Goal: Download file/media

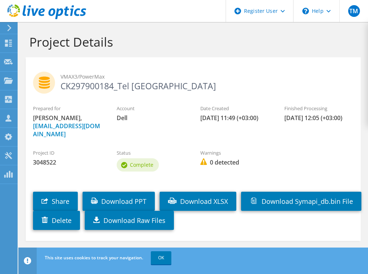
scroll to position [3, 0]
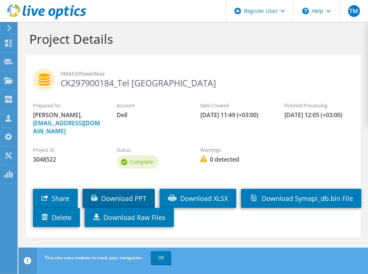
click at [113, 191] on link "Download PPT" at bounding box center [119, 198] width 72 height 19
click at [136, 46] on h1 "Project Details" at bounding box center [191, 38] width 324 height 15
click at [339, 44] on h1 "Project Details" at bounding box center [191, 38] width 324 height 15
drag, startPoint x: 196, startPoint y: 61, endPoint x: 97, endPoint y: 8, distance: 112.7
click at [196, 61] on div "VMAX3/PowerMax CK297900184_Tel [GEOGRAPHIC_DATA]" at bounding box center [193, 78] width 335 height 40
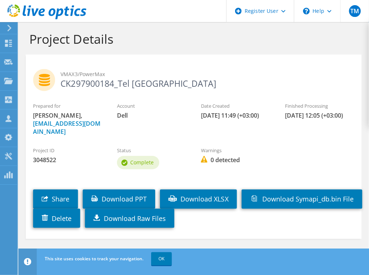
scroll to position [2, 0]
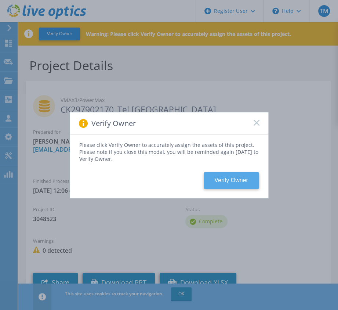
click at [227, 184] on button "Verify Owner" at bounding box center [231, 180] width 55 height 17
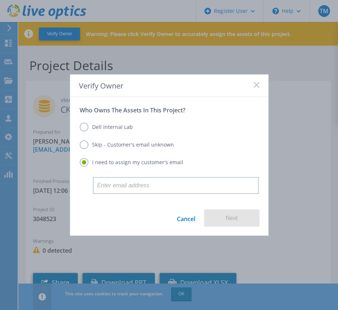
click at [123, 147] on label "Skip - Customer's email unknown" at bounding box center [127, 144] width 94 height 9
click at [0, 0] on input "Skip - Customer's email unknown" at bounding box center [0, 0] width 0 height 0
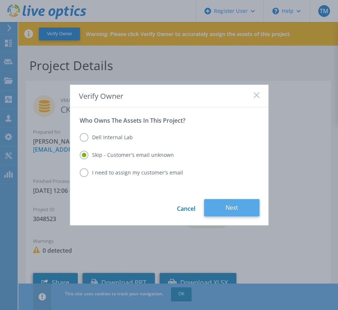
click at [236, 207] on button "Next" at bounding box center [231, 207] width 55 height 17
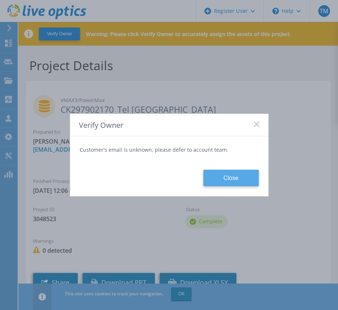
click at [235, 181] on button "Close" at bounding box center [230, 178] width 55 height 17
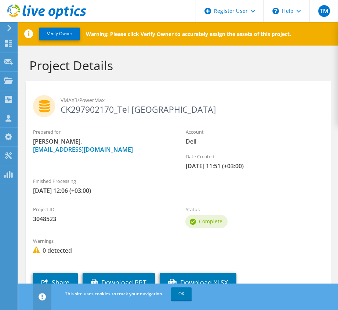
scroll to position [56, 0]
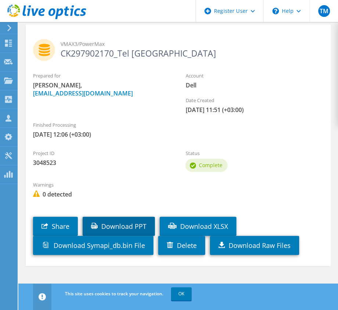
click at [125, 222] on link "Download PPT" at bounding box center [119, 226] width 72 height 19
